Goal: Task Accomplishment & Management: Manage account settings

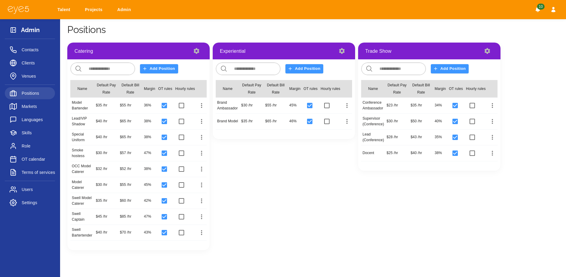
click at [59, 6] on link "Talent" at bounding box center [64, 9] width 23 height 11
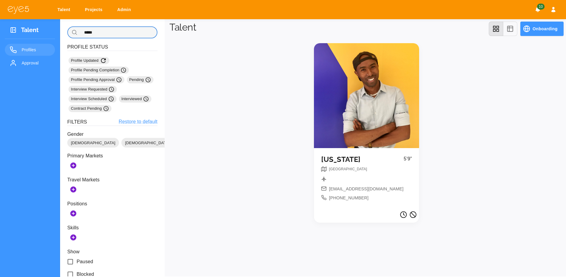
click at [123, 31] on input "*****" at bounding box center [118, 32] width 77 height 12
drag, startPoint x: 120, startPoint y: 31, endPoint x: 69, endPoint y: 27, distance: 50.9
click at [69, 27] on div "​ ***** ​" at bounding box center [112, 32] width 90 height 12
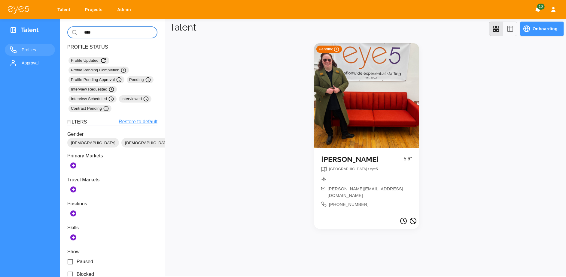
type input "****"
click at [349, 79] on div "Pending" at bounding box center [366, 95] width 105 height 105
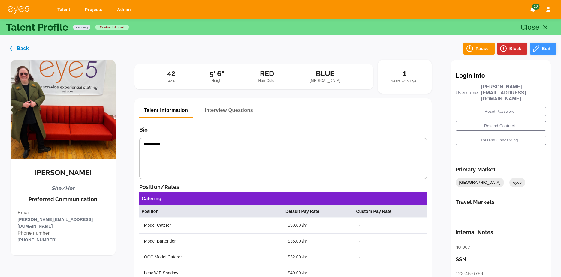
click at [542, 50] on button "Edit" at bounding box center [543, 49] width 27 height 12
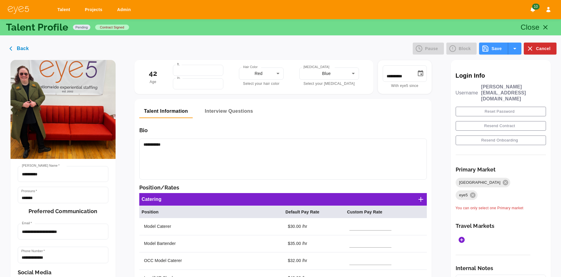
click at [490, 48] on button "Save" at bounding box center [493, 49] width 29 height 12
click at [476, 192] on icon at bounding box center [472, 195] width 7 height 7
click at [465, 213] on icon "Add Markets" at bounding box center [462, 216] width 6 height 6
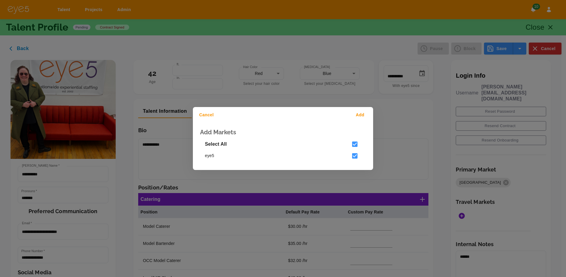
click at [362, 118] on button "Add" at bounding box center [360, 115] width 19 height 11
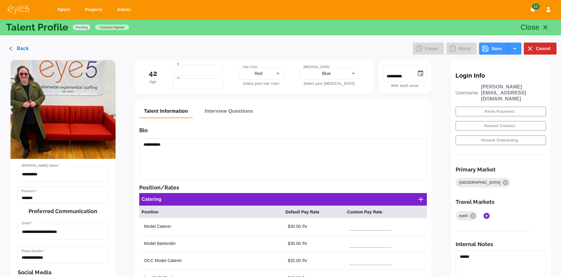
click at [492, 51] on button "Save" at bounding box center [493, 49] width 29 height 12
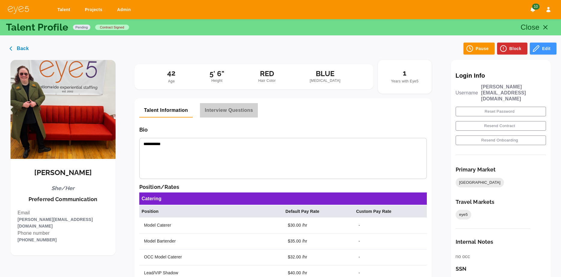
click at [242, 111] on button "Interview Questions" at bounding box center [229, 110] width 58 height 14
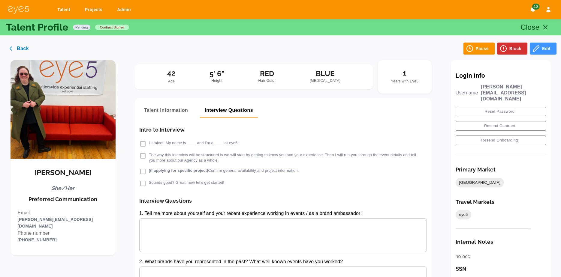
click at [155, 108] on button "Talent Information" at bounding box center [166, 110] width 54 height 14
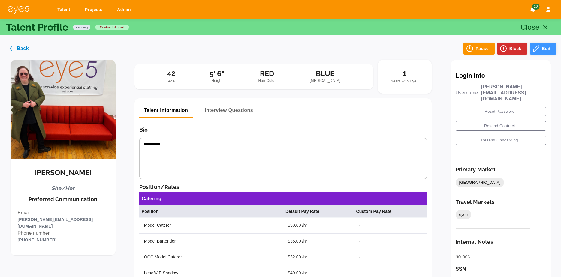
click at [539, 52] on icon "button" at bounding box center [535, 48] width 7 height 7
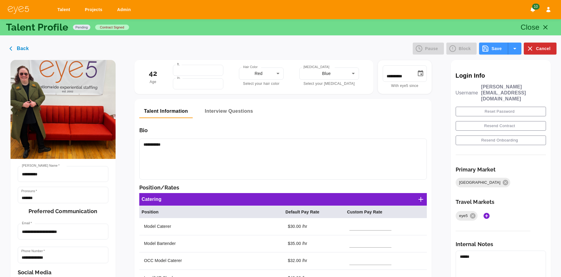
click at [520, 49] on button "select merge strategy" at bounding box center [514, 49] width 13 height 12
click at [345, 45] on div "Back Pause Block Save Cancel Save Save and trigger new contract" at bounding box center [281, 44] width 552 height 22
click at [536, 25] on p "Close" at bounding box center [530, 27] width 19 height 11
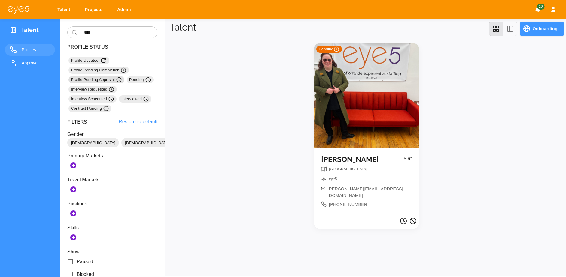
click at [103, 80] on span "Profile Pending Approval" at bounding box center [96, 80] width 51 height 6
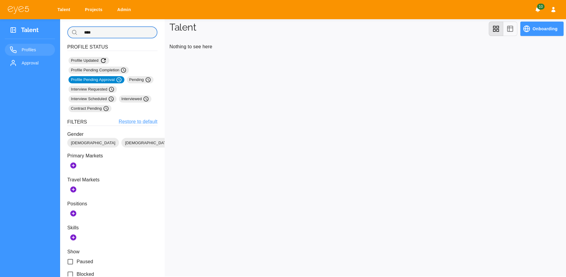
drag, startPoint x: 113, startPoint y: 35, endPoint x: 80, endPoint y: 31, distance: 32.7
click at [80, 31] on input "****" at bounding box center [118, 32] width 77 height 12
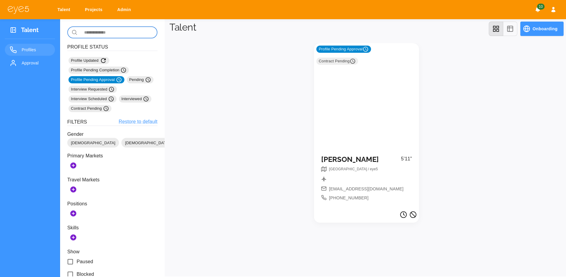
click at [362, 92] on div "Profile Pending Approval Contract Pending" at bounding box center [366, 95] width 105 height 105
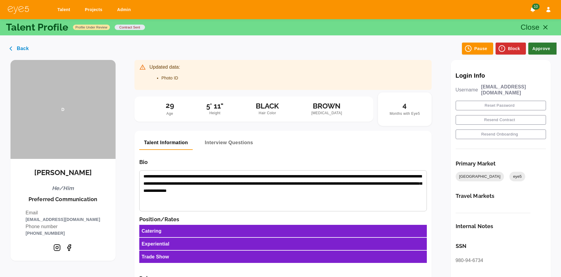
scroll to position [415, 0]
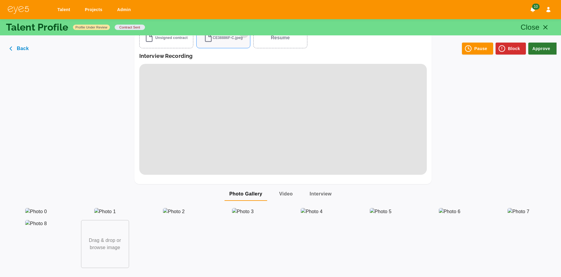
click at [256, 188] on button "Photo Gallery" at bounding box center [246, 194] width 43 height 14
click at [106, 208] on img at bounding box center [105, 211] width 22 height 7
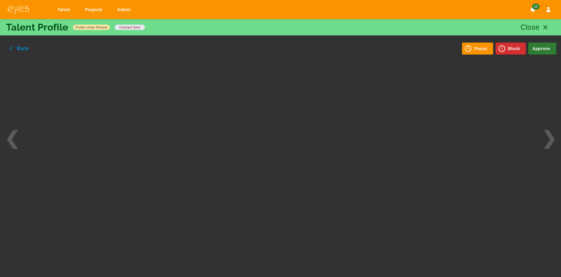
click at [14, 49] on icon "button" at bounding box center [10, 48] width 7 height 7
